Goal: Book appointment/travel/reservation

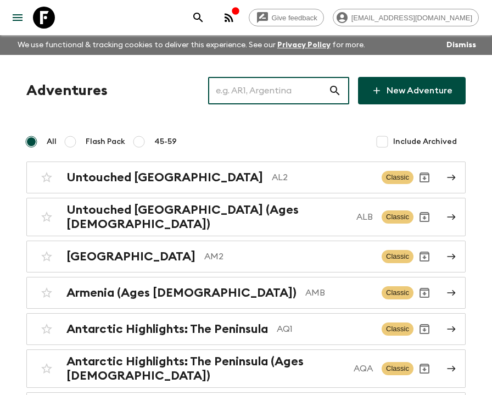
click at [288, 85] on input "text" at bounding box center [268, 90] width 120 height 31
type input "o"
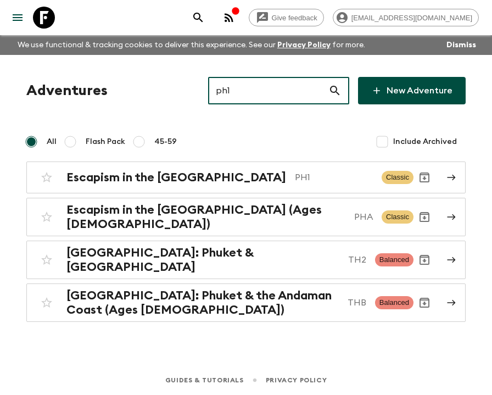
type input "ph1"
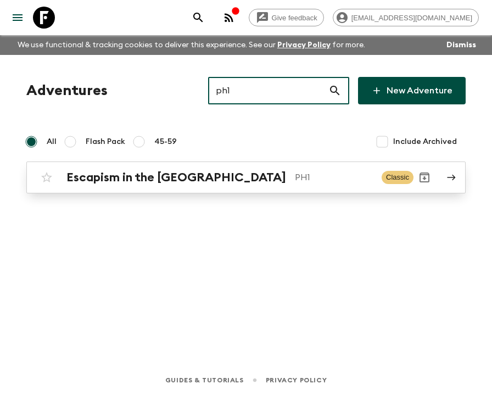
click at [211, 184] on h2 "Escapism in the [GEOGRAPHIC_DATA]" at bounding box center [176, 177] width 220 height 14
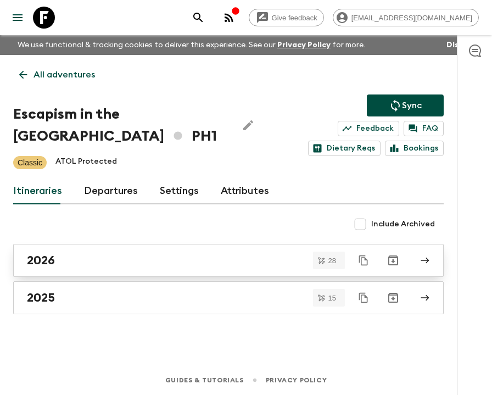
click at [91, 250] on link "2026" at bounding box center [228, 260] width 431 height 33
